Goal: Task Accomplishment & Management: Complete application form

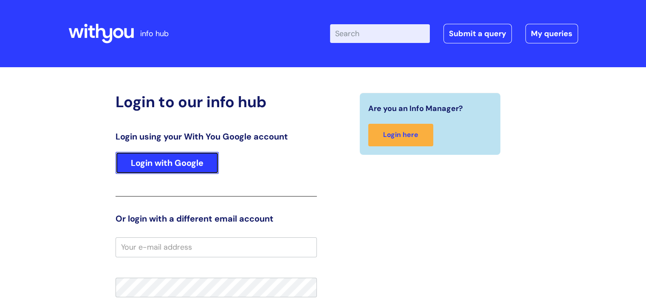
click at [182, 171] on link "Login with Google" at bounding box center [167, 163] width 103 height 22
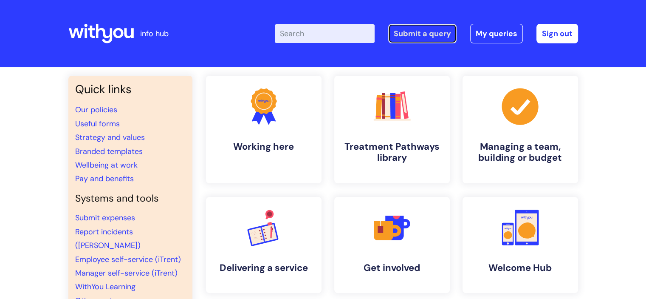
click at [439, 27] on link "Submit a query" at bounding box center [422, 34] width 68 height 20
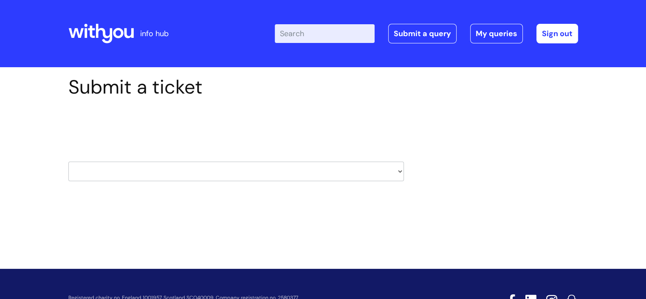
click at [399, 170] on select "HR / People IT and Support Clinical Drug Alerts Finance Accounts Data Support T…" at bounding box center [236, 171] width 336 height 20
select select "hr_/_people"
click at [68, 161] on select "HR / People IT and Support Clinical Drug Alerts Finance Accounts Data Support T…" at bounding box center [236, 171] width 336 height 20
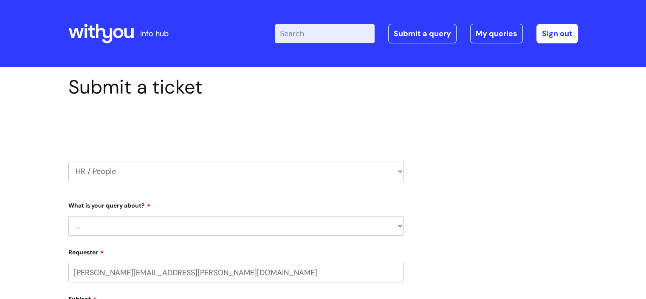
select select "80004286572"
click at [176, 229] on select "... Absence Query Holiday Query Employee change request General HR Query iTrent…" at bounding box center [236, 226] width 336 height 20
select select "General HR Query"
click at [68, 216] on select "... Absence Query Holiday Query Employee change request General HR Query iTrent…" at bounding box center [236, 226] width 336 height 20
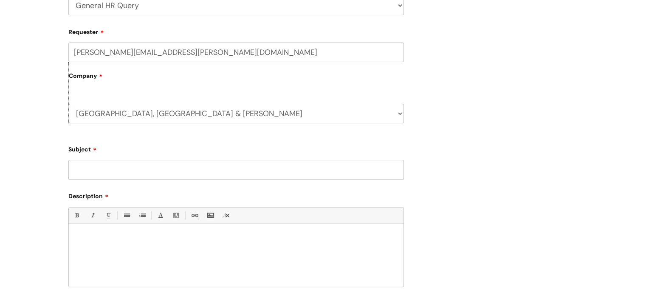
scroll to position [220, 0]
click at [200, 166] on input "Subject" at bounding box center [236, 169] width 336 height 20
click at [88, 168] on input "Gerneral query -" at bounding box center [236, 169] width 336 height 20
drag, startPoint x: 135, startPoint y: 169, endPoint x: 253, endPoint y: 173, distance: 117.7
click at [253, 173] on input "General query -" at bounding box center [236, 169] width 336 height 20
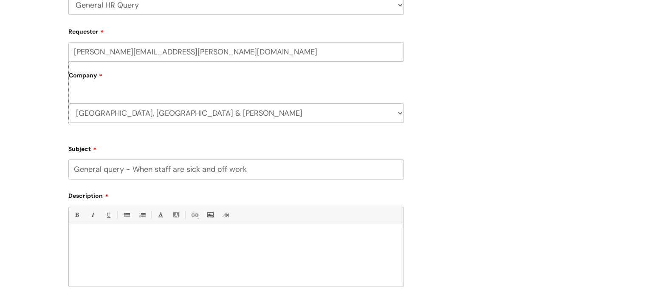
type input "General query - When staff are sick and off work"
click at [178, 233] on div at bounding box center [236, 256] width 335 height 59
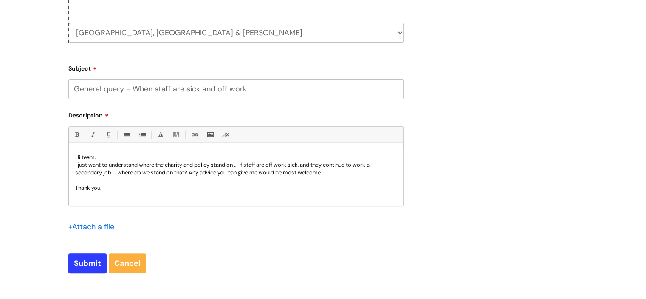
scroll to position [302, 0]
click at [88, 263] on input "Submit" at bounding box center [87, 262] width 38 height 20
type input "Please Wait..."
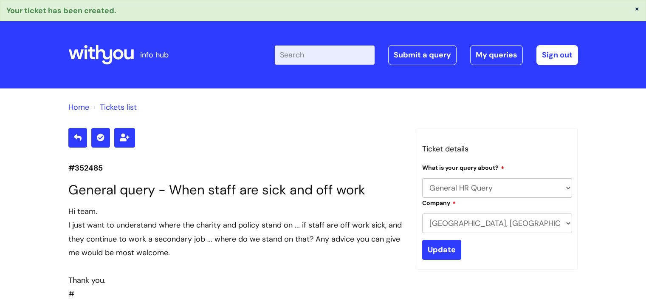
select select "General HR Query"
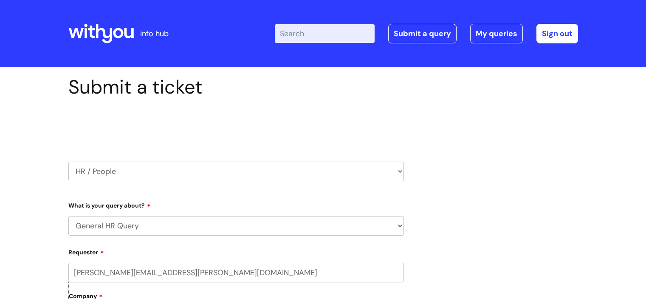
select select "General HR Query"
click at [501, 31] on link "My queries" at bounding box center [496, 34] width 53 height 20
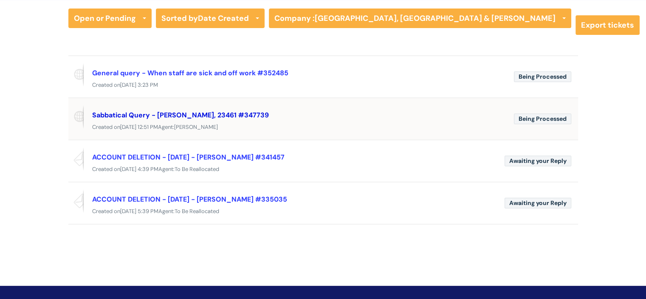
scroll to position [68, 0]
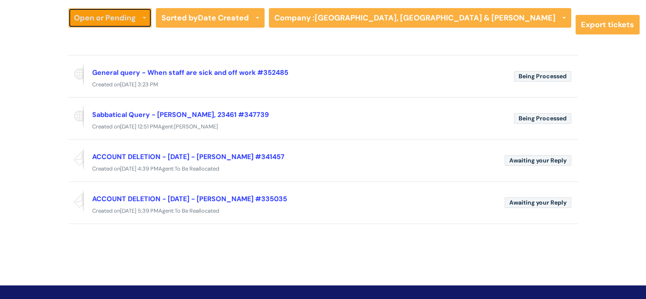
click at [122, 20] on link "Open or Pending" at bounding box center [109, 18] width 83 height 20
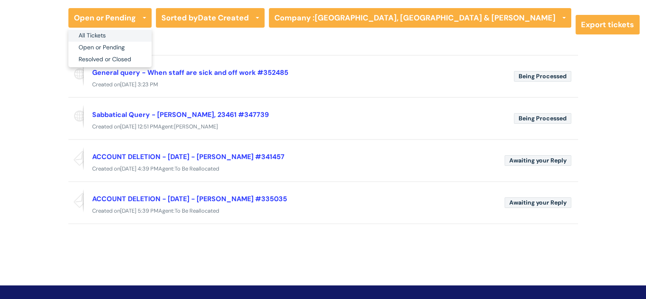
click at [113, 35] on link "All Tickets" at bounding box center [109, 36] width 83 height 12
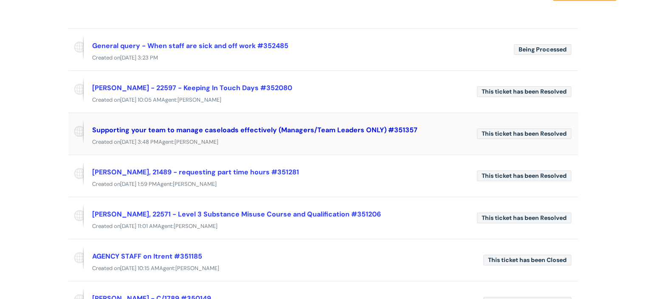
scroll to position [117, 0]
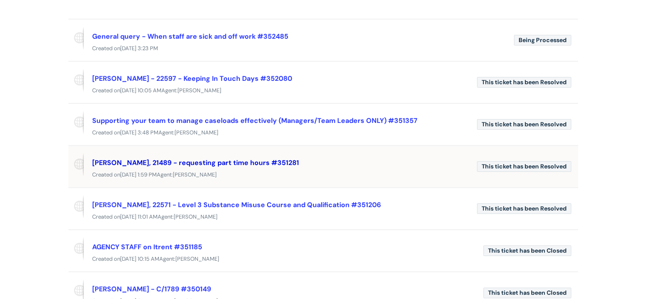
click at [249, 160] on link "EMMA HURREN, 21489 - requesting part time hours #351281" at bounding box center [195, 162] width 207 height 9
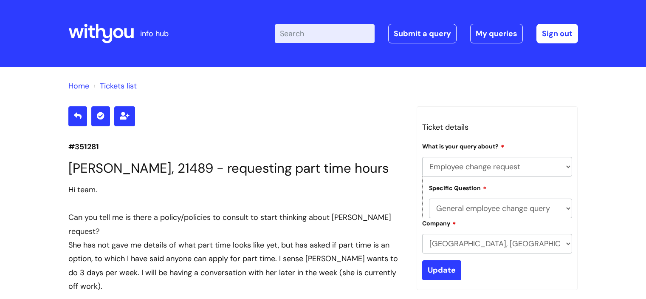
select select "Employee change request"
select select "General employee change query"
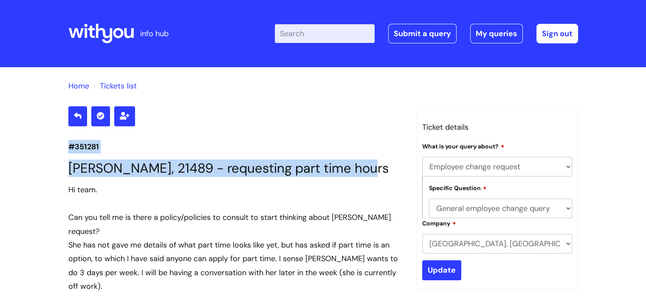
drag, startPoint x: 60, startPoint y: 146, endPoint x: 390, endPoint y: 173, distance: 331.6
copy section "#351281 [PERSON_NAME], 21489 - requesting part time hours"
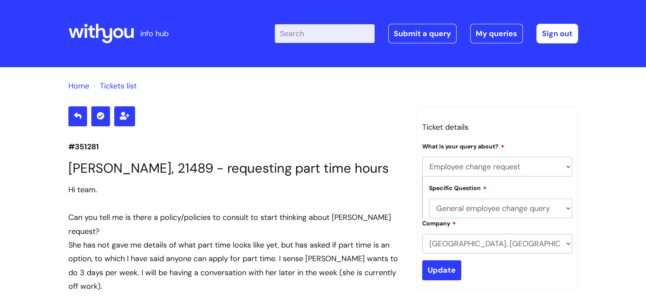
click at [229, 220] on div "Can you tell me is there a policy/policies to consult to start thinking about […" at bounding box center [236, 224] width 336 height 28
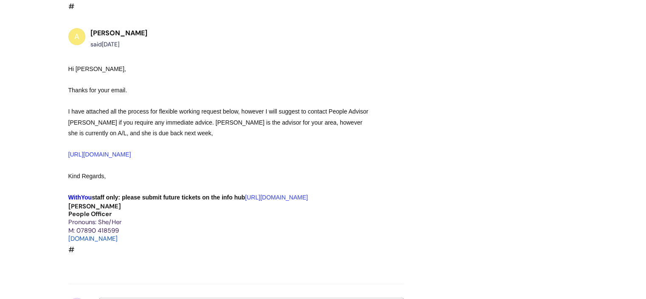
scroll to position [320, 0]
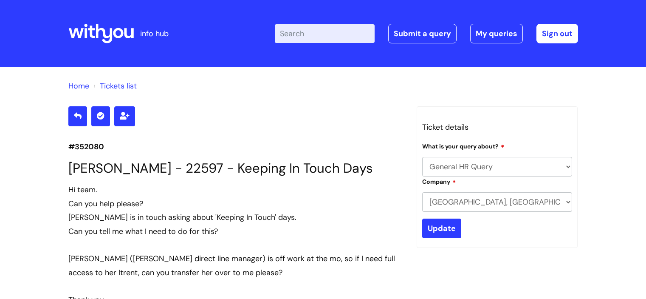
select select "General HR Query"
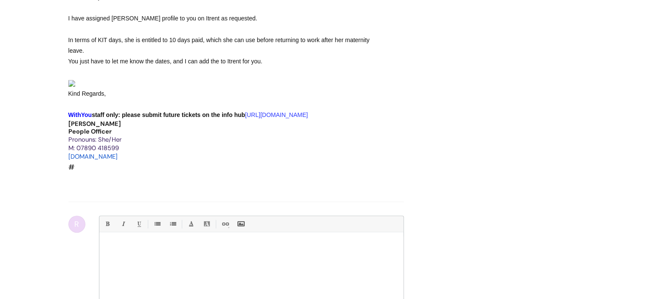
scroll to position [411, 0]
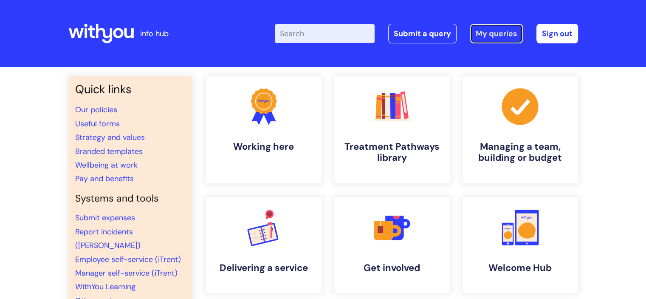
click at [489, 34] on link "My queries" at bounding box center [496, 34] width 53 height 20
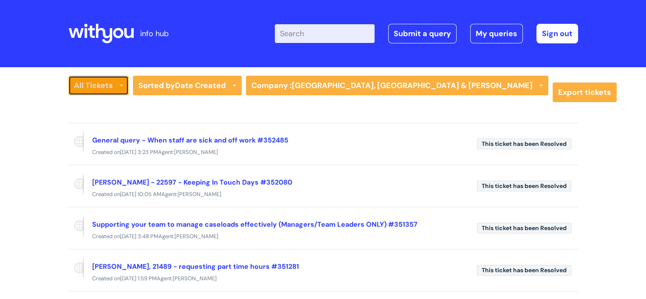
click at [107, 85] on link "All Tickets" at bounding box center [98, 86] width 60 height 20
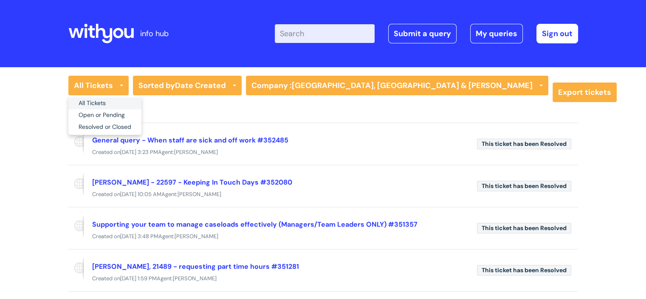
click at [98, 103] on link "All Tickets" at bounding box center [104, 103] width 73 height 12
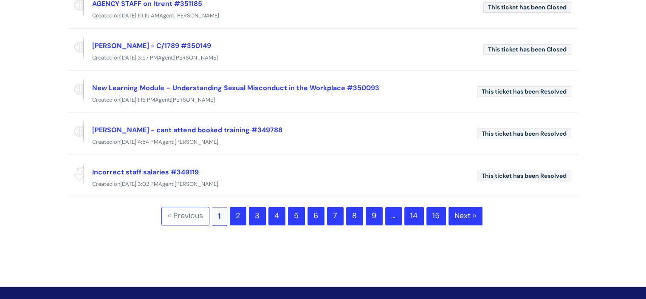
scroll to position [360, 0]
click at [236, 213] on link "2" at bounding box center [238, 215] width 17 height 19
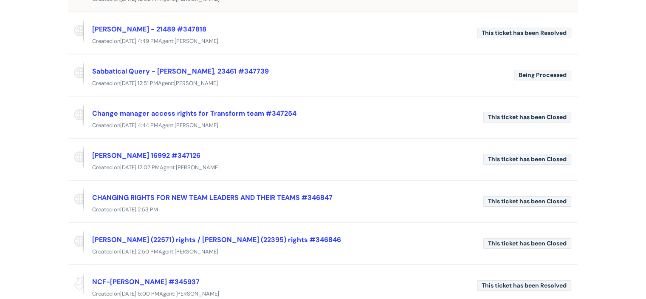
scroll to position [195, 0]
click at [175, 152] on link "[PERSON_NAME] 16992 #347126" at bounding box center [146, 154] width 108 height 9
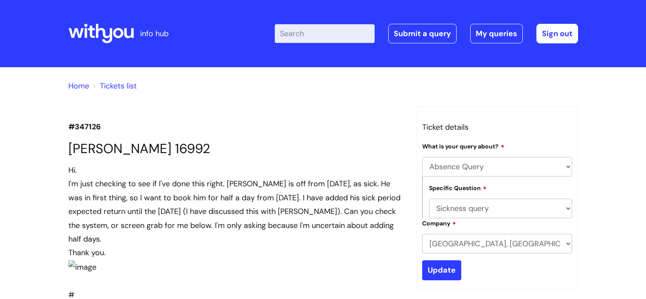
select select "Absence Query"
select select "Sickness query"
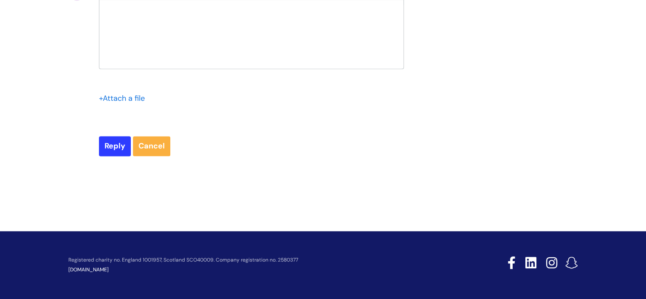
scroll to position [1467, 0]
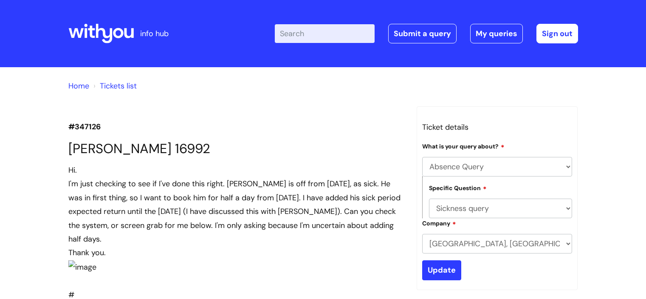
select select "Absence Query"
select select "Sickness query"
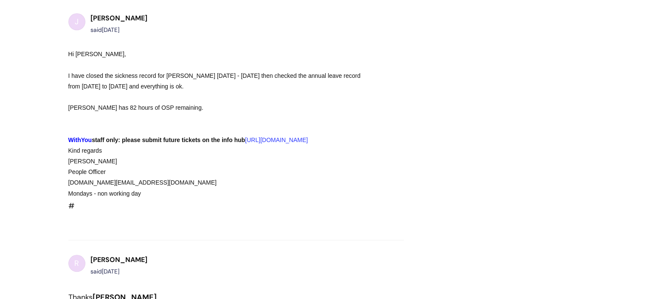
scroll to position [735, 0]
